Goal: Transaction & Acquisition: Purchase product/service

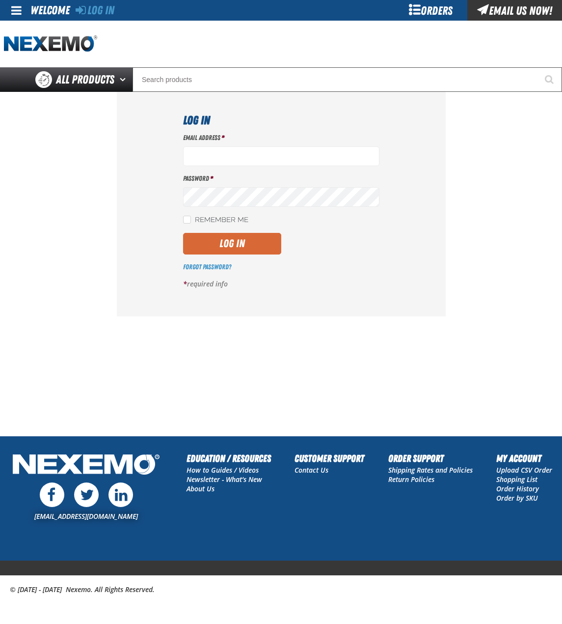
type input "bchoate@vtaig.com"
click at [242, 239] on button "Log In" at bounding box center [232, 244] width 98 height 22
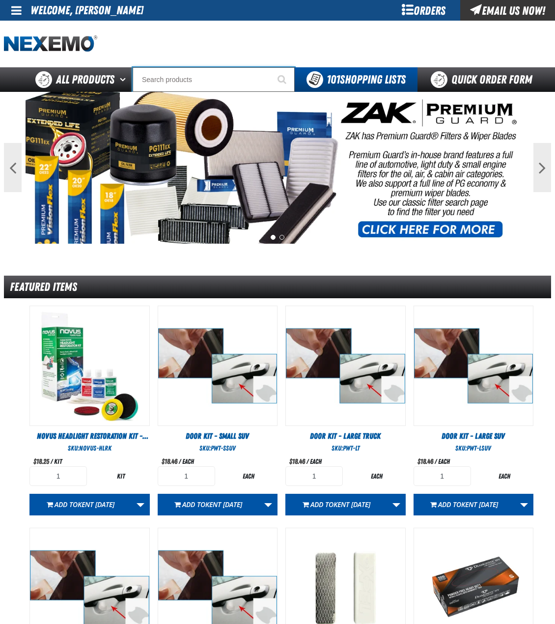
click at [225, 74] on input "Search" at bounding box center [214, 79] width 162 height 25
click at [161, 83] on input "Search" at bounding box center [214, 79] width 162 height 25
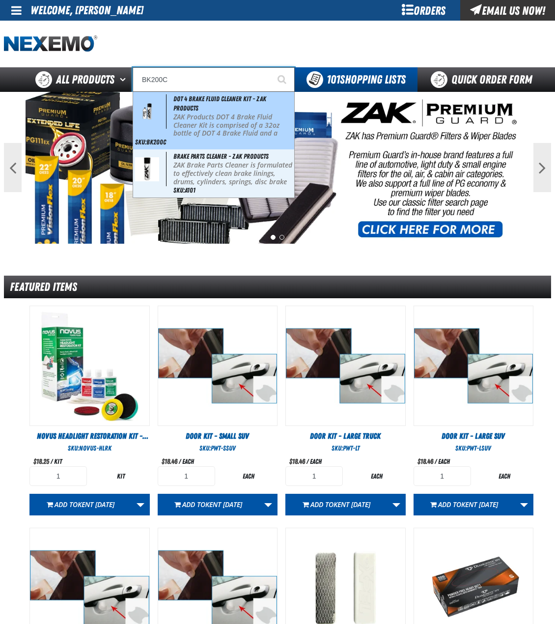
click at [188, 101] on span "DOT 4 Brake Fluid Cleaner Kit - ZAK Products" at bounding box center [219, 103] width 93 height 17
type input "DOT 4 Brake Fluid Cleaner Kit - ZAK Products"
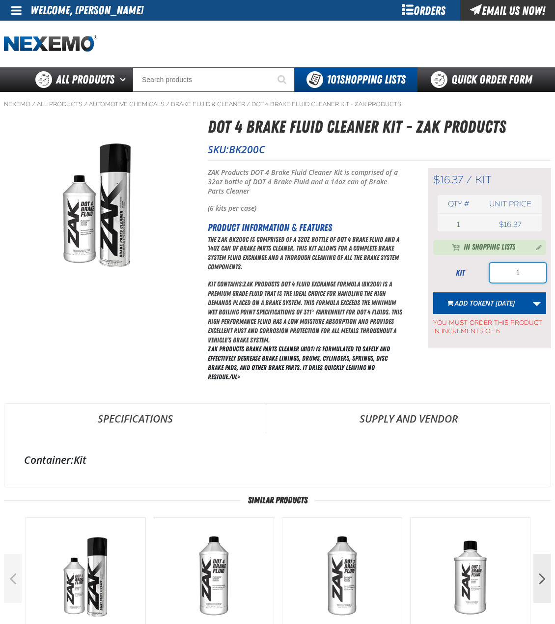
click at [516, 272] on input "1" at bounding box center [518, 273] width 56 height 20
type input "24"
click at [538, 303] on link "More Actions" at bounding box center [536, 303] width 19 height 22
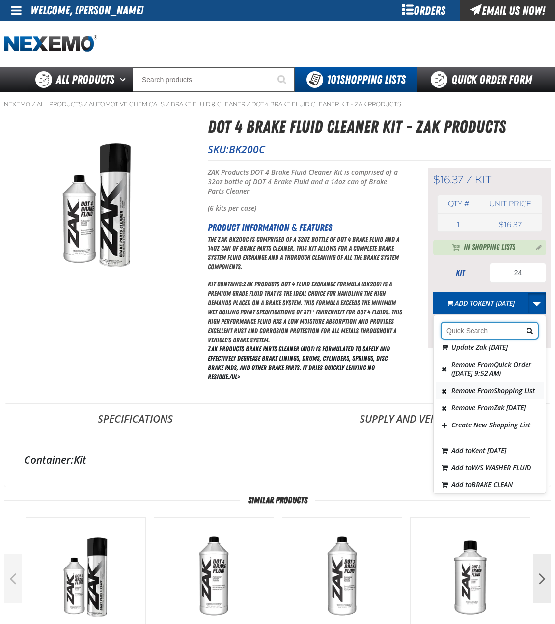
scroll to position [98, 0]
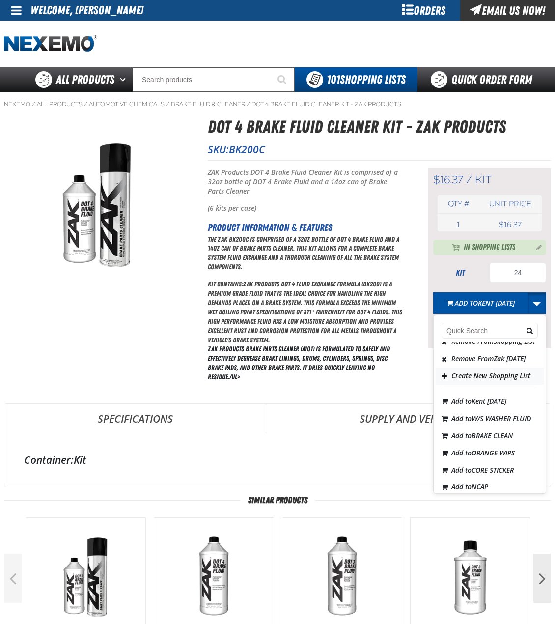
click at [500, 384] on button "Create New Shopping List" at bounding box center [490, 375] width 108 height 17
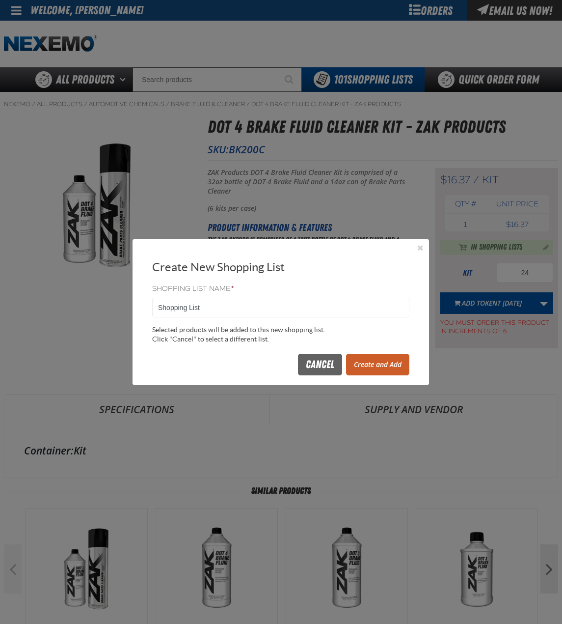
click at [378, 369] on button "Create and Add" at bounding box center [377, 365] width 63 height 22
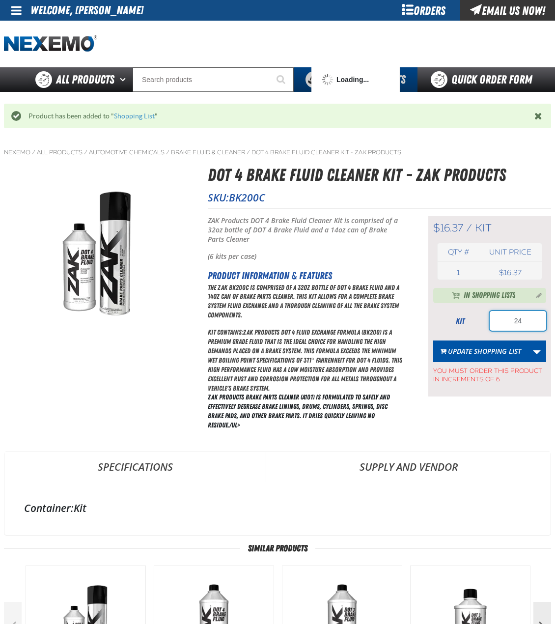
click at [512, 323] on input "24" at bounding box center [518, 321] width 56 height 20
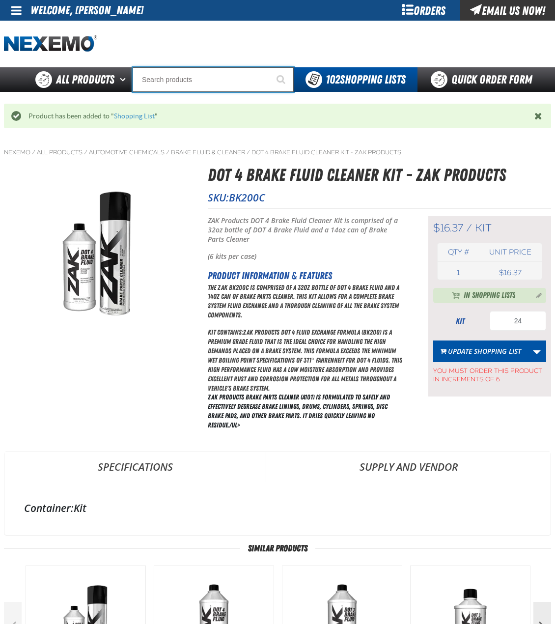
click at [228, 86] on input "Search" at bounding box center [213, 79] width 161 height 25
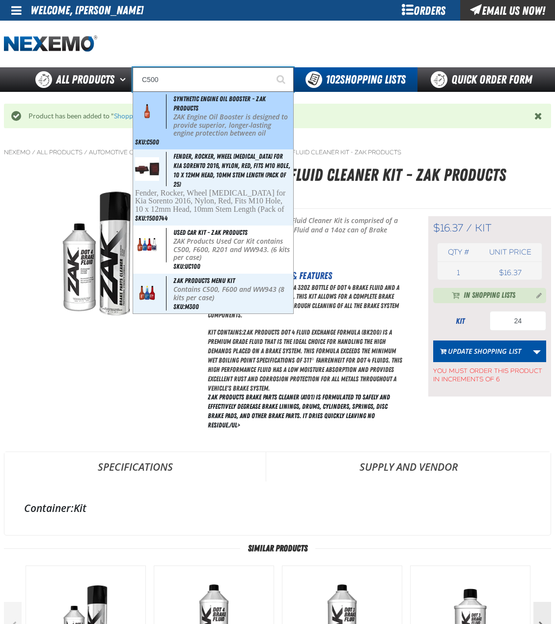
click at [214, 99] on span "Synthetic Engine Oil Booster - ZAK Products" at bounding box center [219, 103] width 92 height 17
type input "Synthetic Engine Oil Booster - ZAK Products"
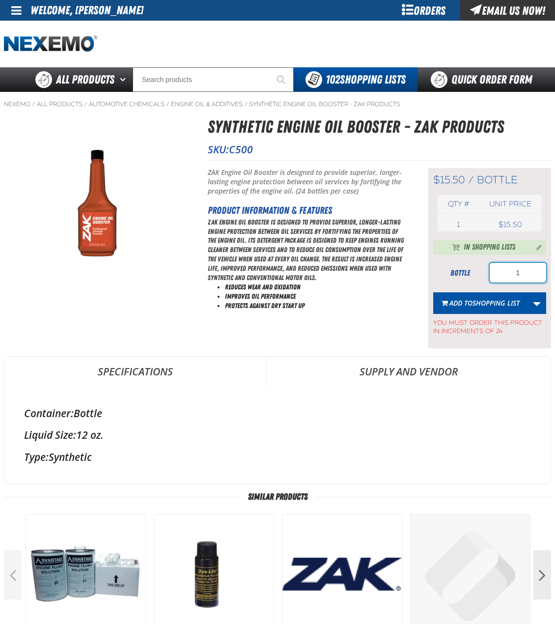
click at [526, 279] on input "1" at bounding box center [518, 273] width 56 height 20
type input "72"
click at [507, 299] on span "Shopping List" at bounding box center [495, 302] width 47 height 9
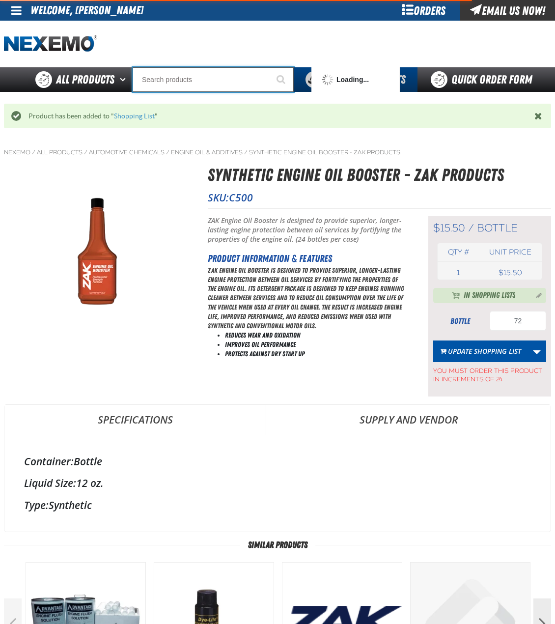
click at [217, 84] on input "Search" at bounding box center [213, 79] width 161 height 25
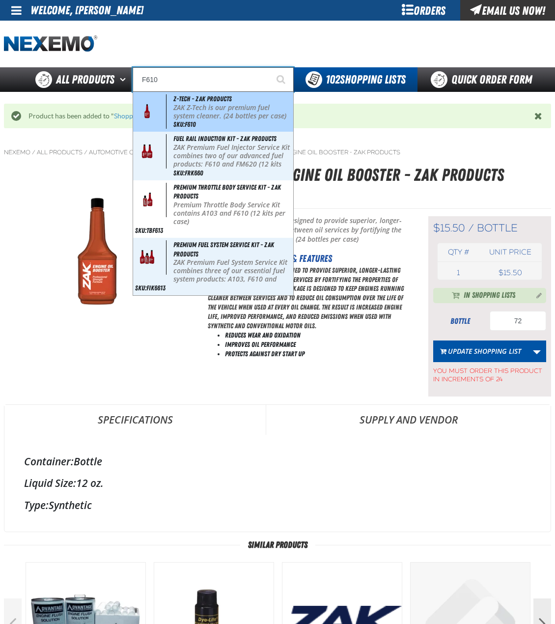
click at [201, 109] on p "ZAK Z-Tech is our premium fuel system cleaner. (24 bottles per case)" at bounding box center [232, 112] width 118 height 17
type input "Z-Tech - ZAK Products"
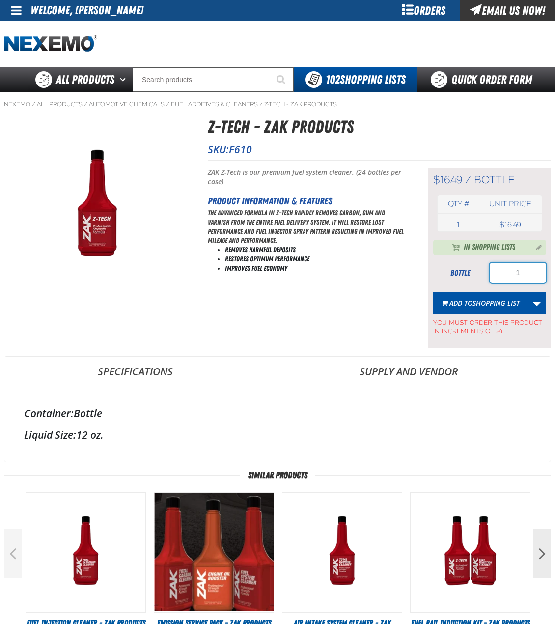
click at [523, 274] on input "1" at bounding box center [518, 273] width 56 height 20
type input "72"
click at [492, 301] on span "Shopping List" at bounding box center [495, 302] width 47 height 9
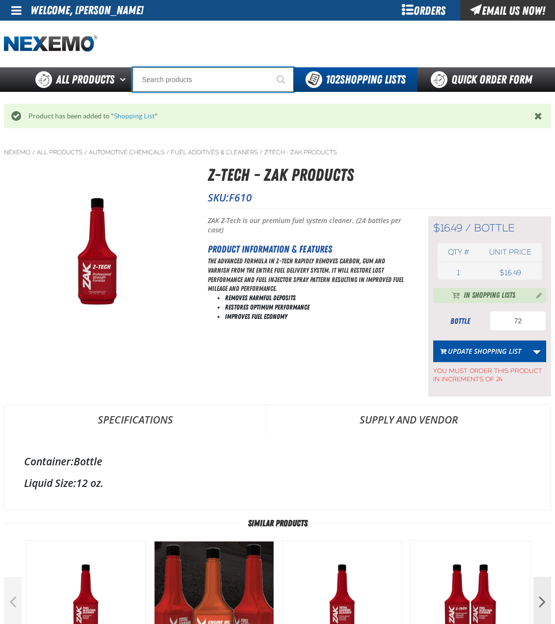
click at [173, 80] on input "Search" at bounding box center [213, 79] width 161 height 25
type input "FR"
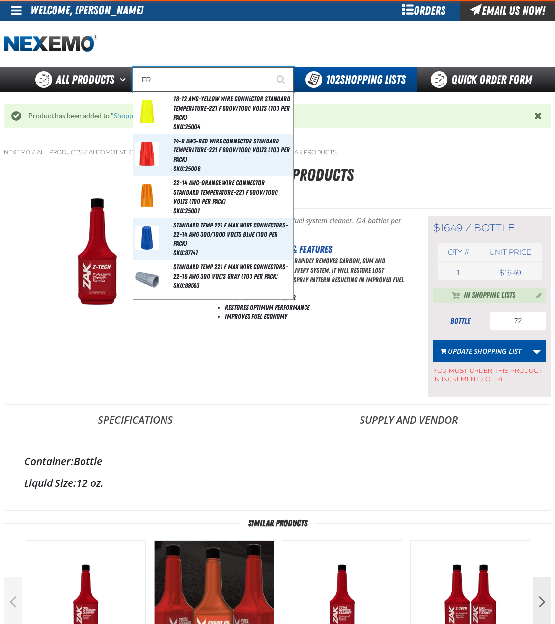
type input "FROM"
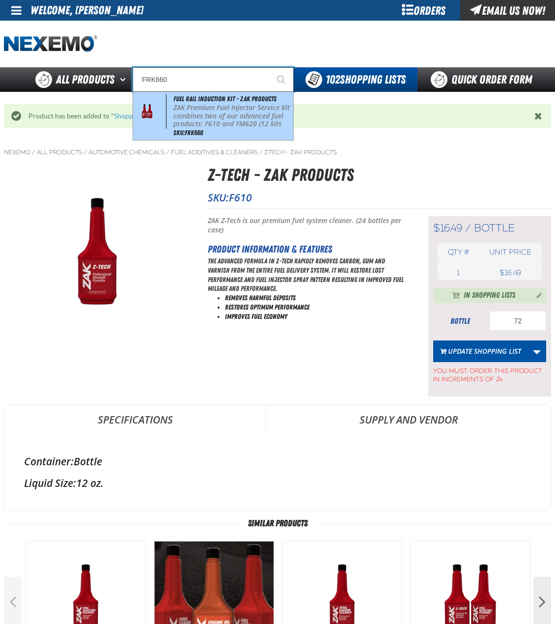
click at [179, 104] on p "ZAK Premium Fuel Injector Service Kit combines two of our advanced fuel product…" at bounding box center [232, 120] width 118 height 33
type input "Fuel Rail Induction Kit - ZAK Products"
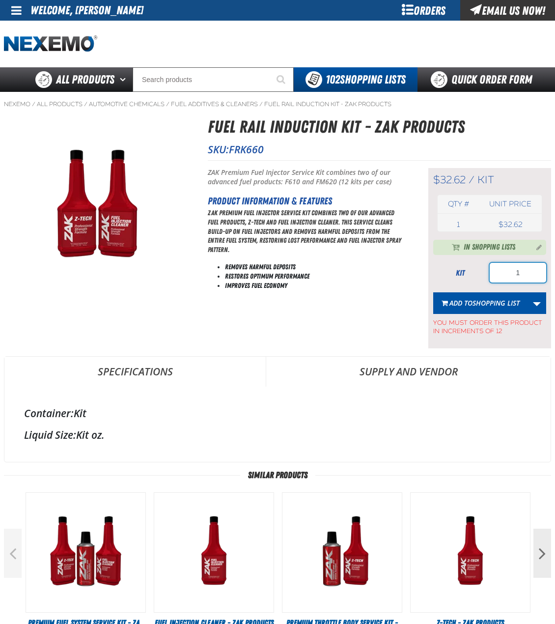
click at [535, 277] on input "1" at bounding box center [518, 273] width 56 height 20
type input "24"
click at [497, 297] on button "Add to Shopping List" at bounding box center [480, 303] width 95 height 22
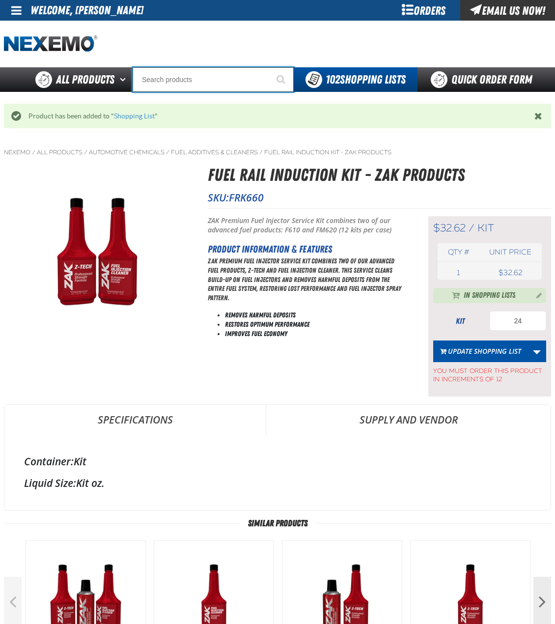
click at [187, 80] on input "Search" at bounding box center [213, 79] width 161 height 25
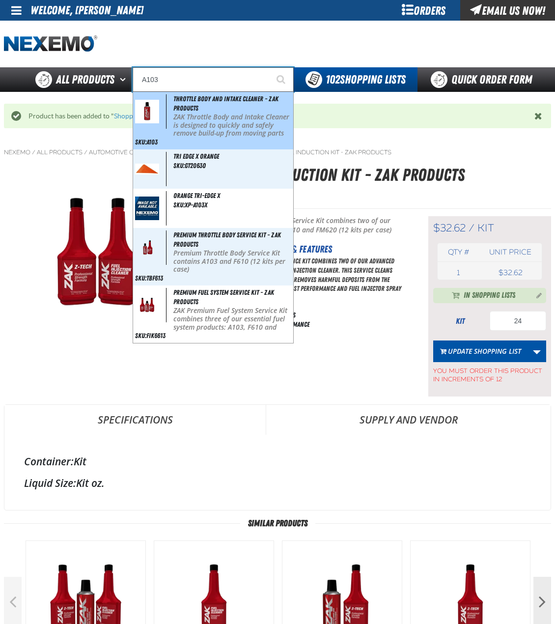
click at [192, 106] on span "Throttle Body and Intake Cleaner - ZAK Products" at bounding box center [225, 103] width 105 height 17
type input "Throttle Body and Intake Cleaner - ZAK Products"
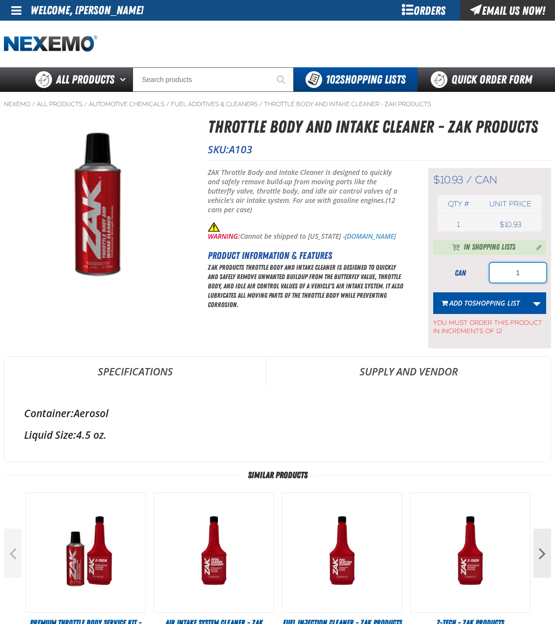
click at [527, 273] on input "1" at bounding box center [518, 273] width 56 height 20
type input "24"
click at [491, 295] on button "Add to Shopping List" at bounding box center [480, 303] width 95 height 22
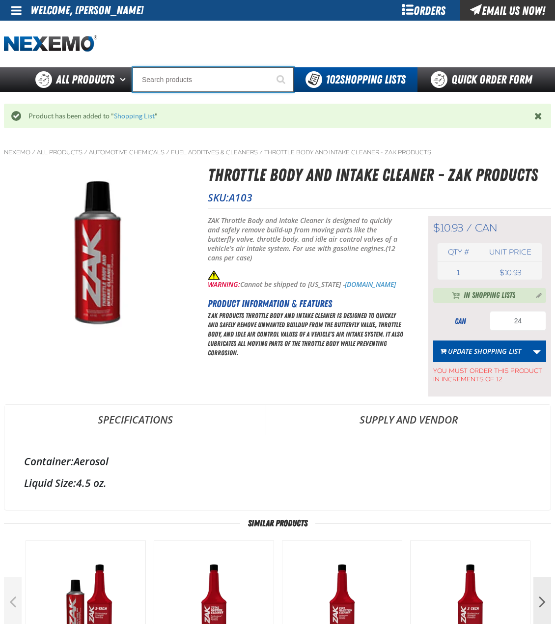
click at [210, 80] on input "Search" at bounding box center [213, 79] width 161 height 25
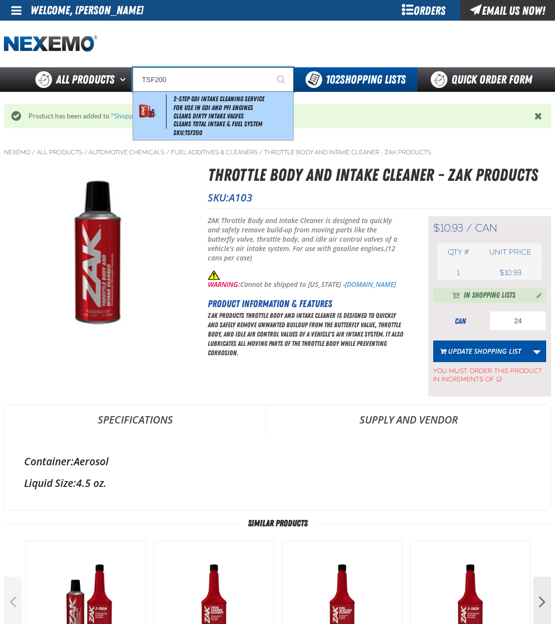
click at [192, 106] on li "For Use in GDI and PFI Engines" at bounding box center [232, 108] width 118 height 8
type input "2-Step GDI Intake Cleaning Service"
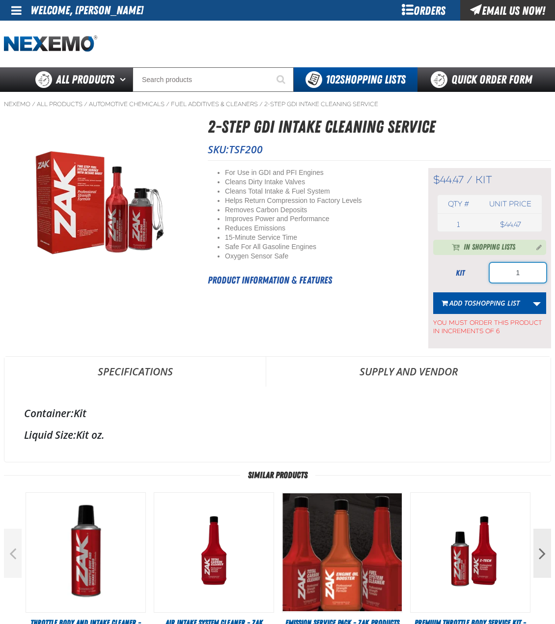
click at [514, 272] on input "1" at bounding box center [518, 273] width 56 height 20
type input "24"
click at [470, 299] on span "Add to Shopping List" at bounding box center [484, 302] width 70 height 9
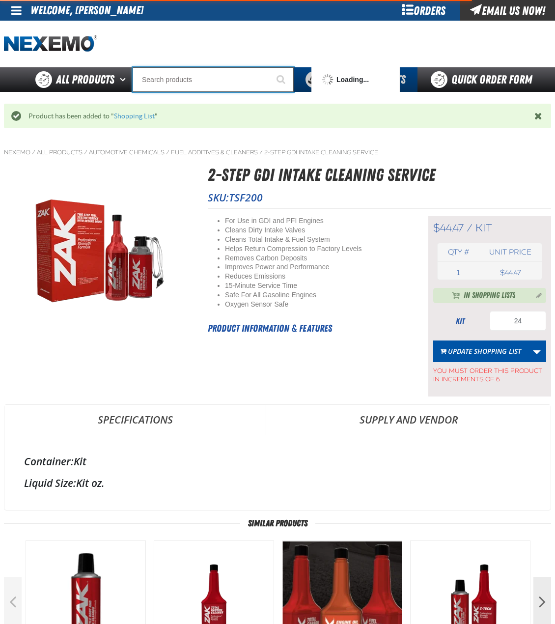
click at [180, 83] on input "Search" at bounding box center [213, 79] width 161 height 25
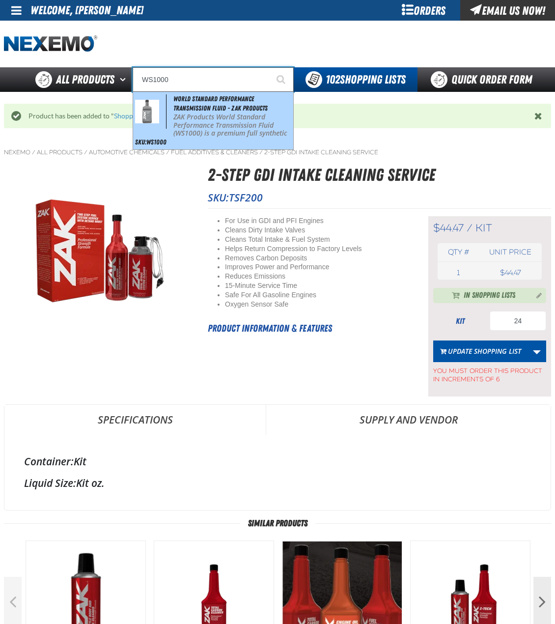
click at [245, 131] on p "ZAK Products World Standard Performance Transmission Fluid (WS1000) is a premiu…" at bounding box center [232, 138] width 118 height 50
type input "World Standard Performance Transmission Fluid - ZAK Products"
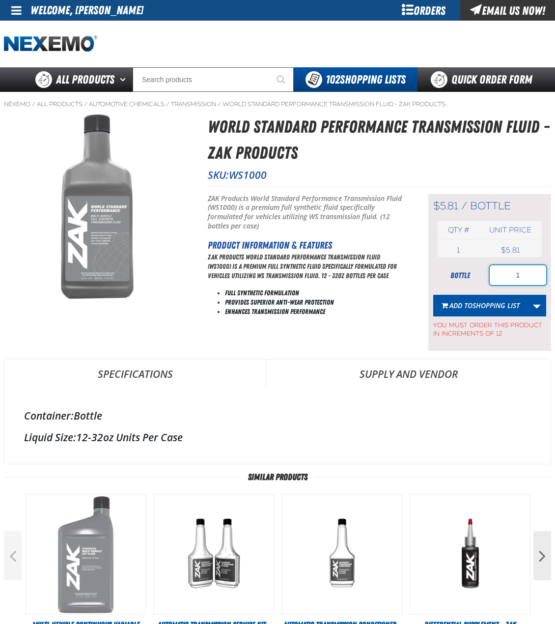
click at [536, 276] on input "1" at bounding box center [518, 275] width 56 height 20
type input "72"
click at [477, 308] on span "Shopping List" at bounding box center [495, 305] width 47 height 9
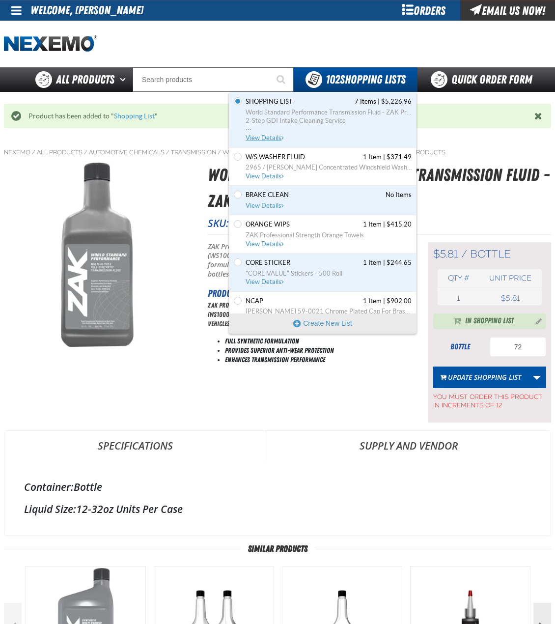
click at [304, 126] on span "..." at bounding box center [329, 126] width 166 height 3
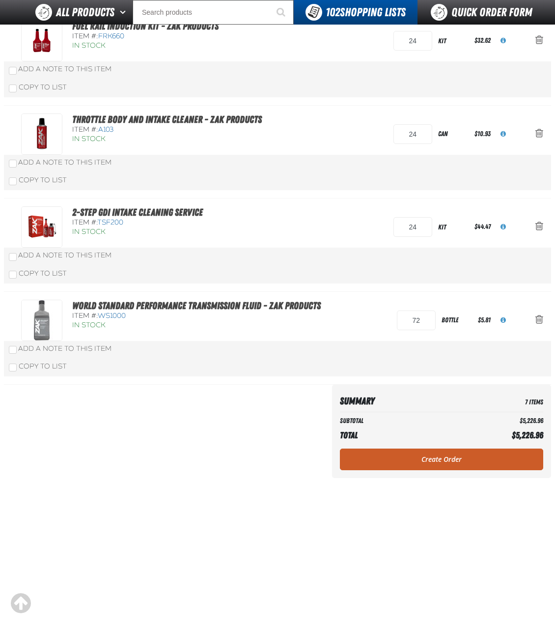
scroll to position [540, 0]
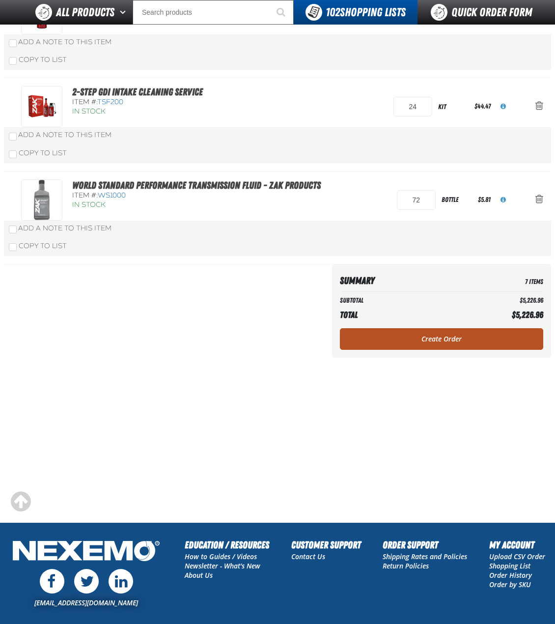
click at [454, 347] on link "Create Order" at bounding box center [441, 339] width 203 height 22
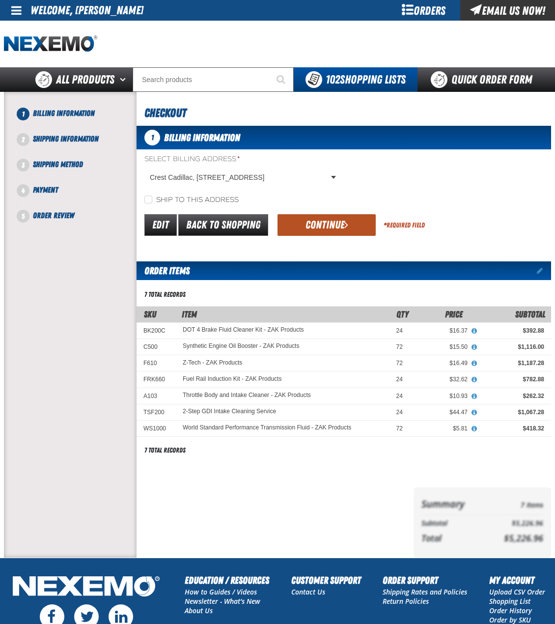
click at [334, 215] on button "Continue" at bounding box center [326, 225] width 98 height 22
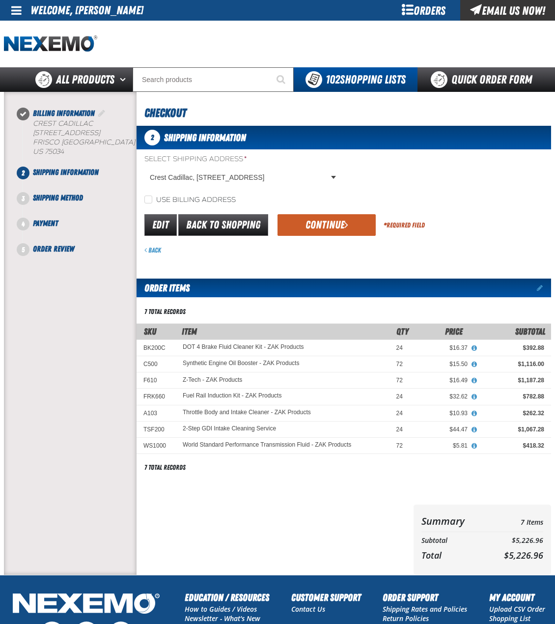
click at [327, 227] on button "Continue" at bounding box center [326, 225] width 98 height 22
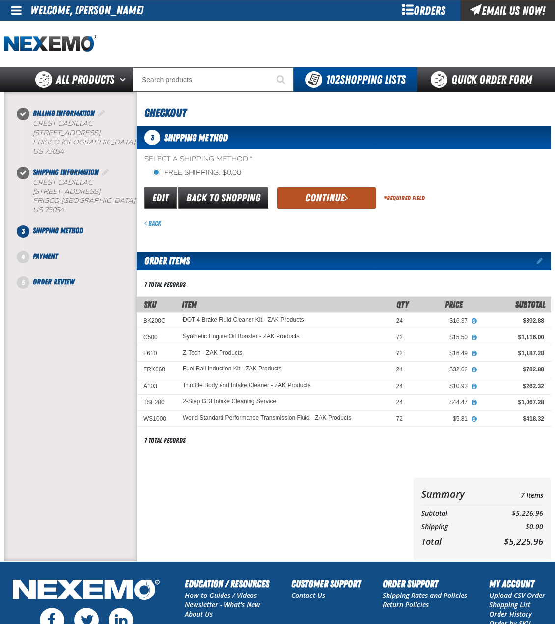
click at [333, 196] on button "Continue" at bounding box center [326, 198] width 98 height 22
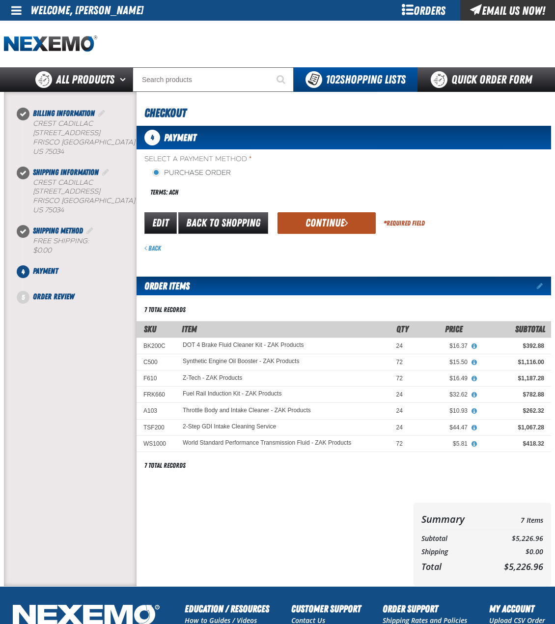
click at [338, 222] on button "Continue" at bounding box center [326, 223] width 98 height 22
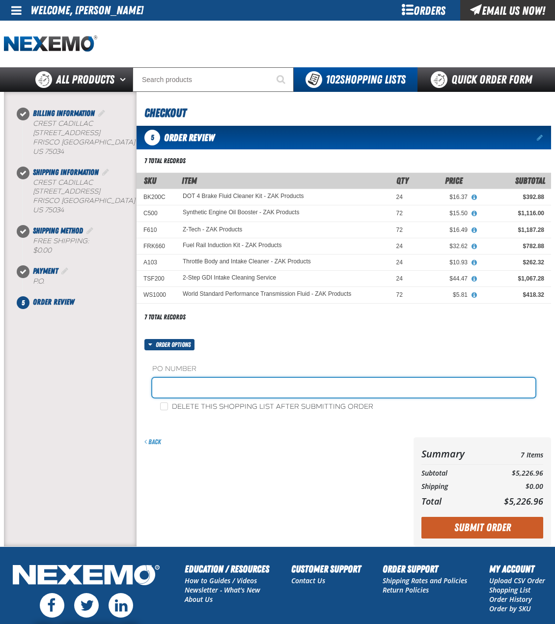
click at [234, 388] on input "text" at bounding box center [343, 388] width 383 height 20
type input "ZAK093025"
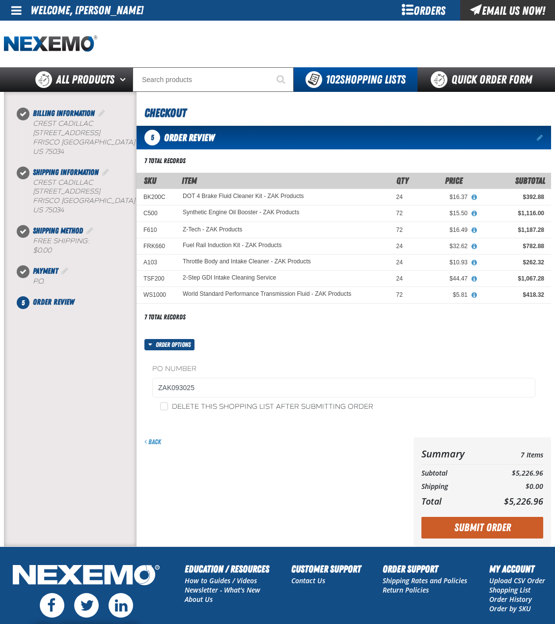
click at [218, 407] on label "Delete this shopping list after submitting order" at bounding box center [266, 406] width 213 height 9
click at [168, 407] on input "Delete this shopping list after submitting order" at bounding box center [164, 406] width 8 height 8
checkbox input "true"
click at [479, 526] on button "Submit Order" at bounding box center [482, 528] width 122 height 22
